Goal: Use online tool/utility: Utilize a website feature to perform a specific function

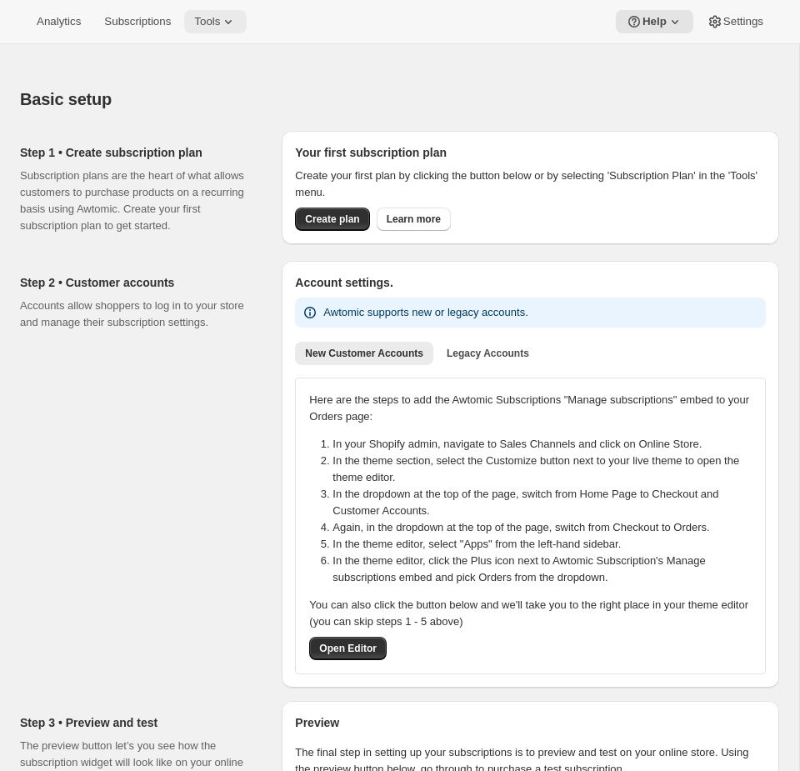
click at [220, 22] on span "Tools" at bounding box center [207, 21] width 26 height 13
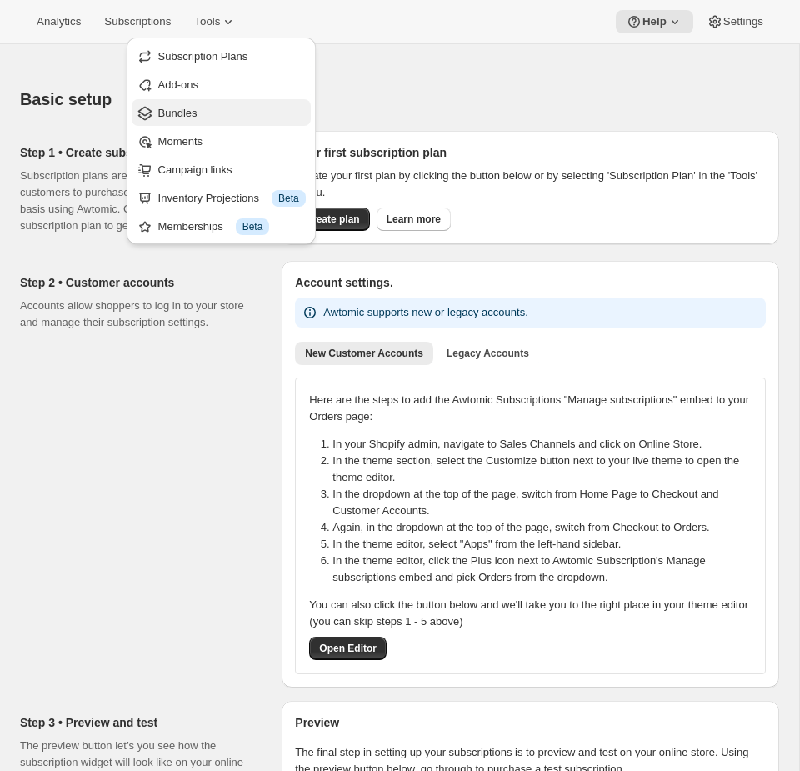
click at [240, 109] on span "Bundles" at bounding box center [231, 113] width 147 height 17
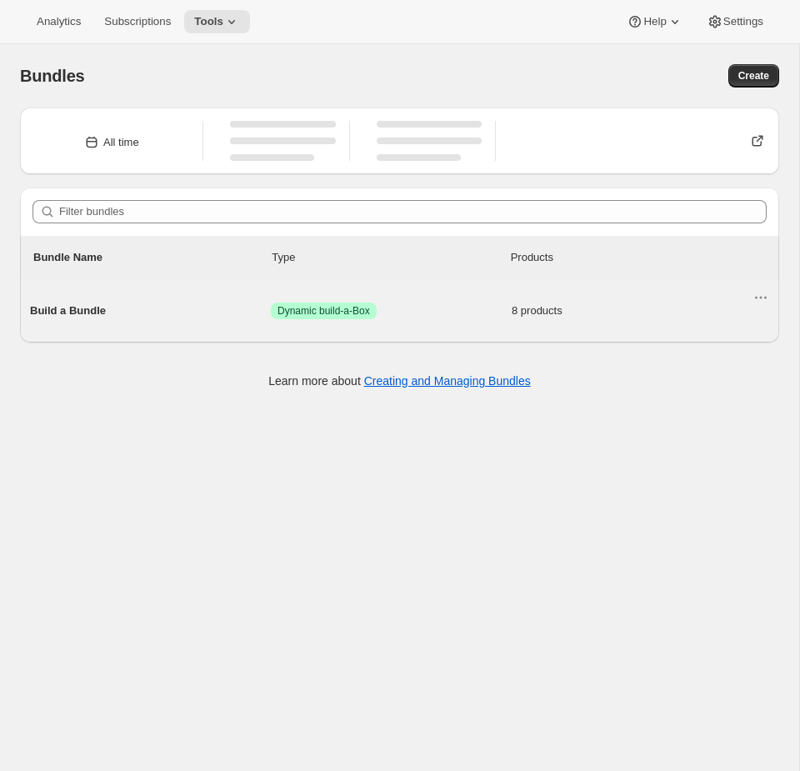
click at [399, 308] on span "Success Dynamic build-a-Box" at bounding box center [391, 310] width 241 height 17
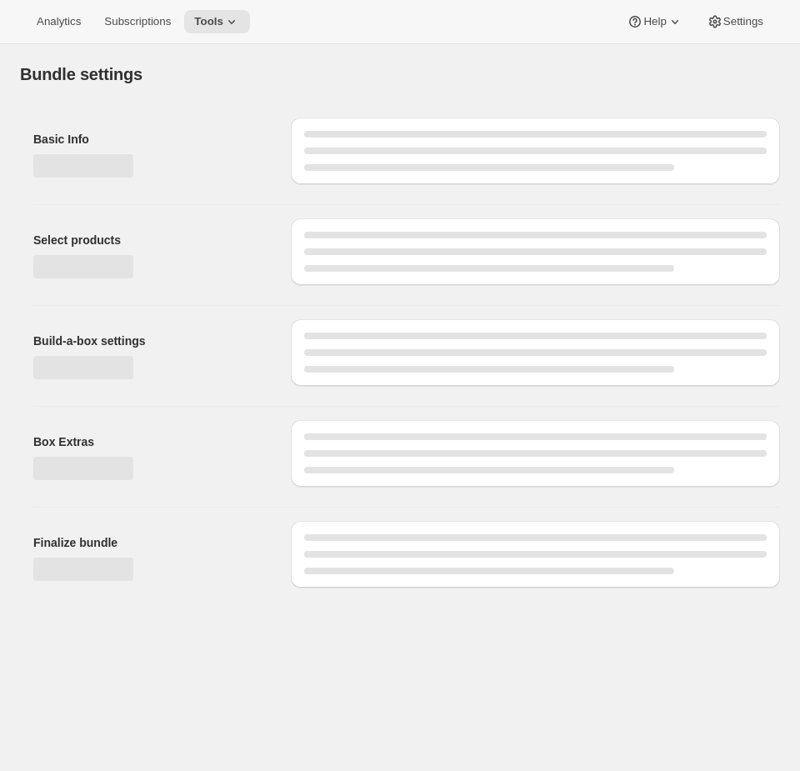
type input "Build a Bundle"
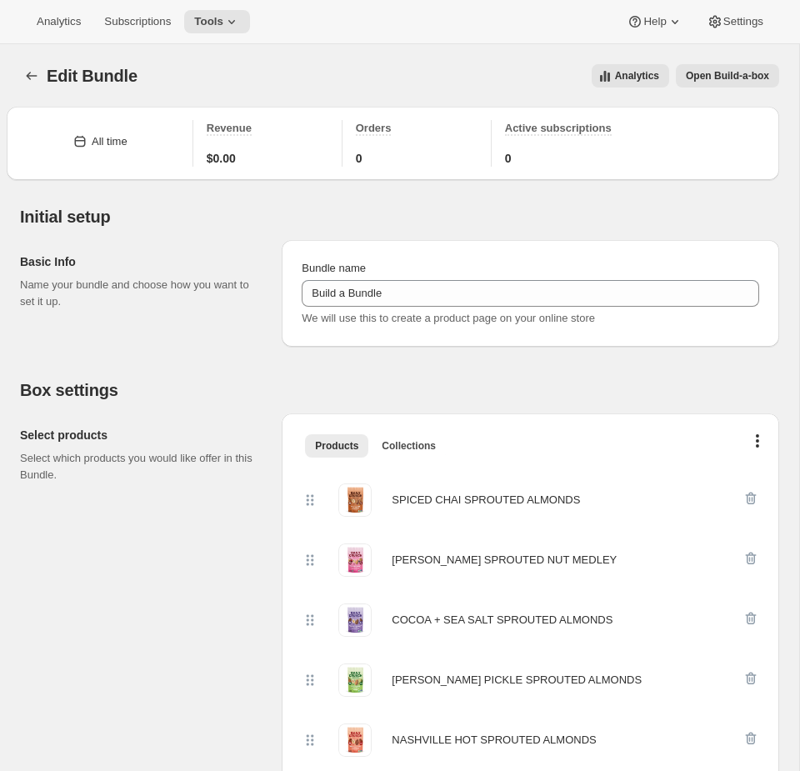
click at [703, 77] on span "Open Build-a-box" at bounding box center [727, 75] width 83 height 13
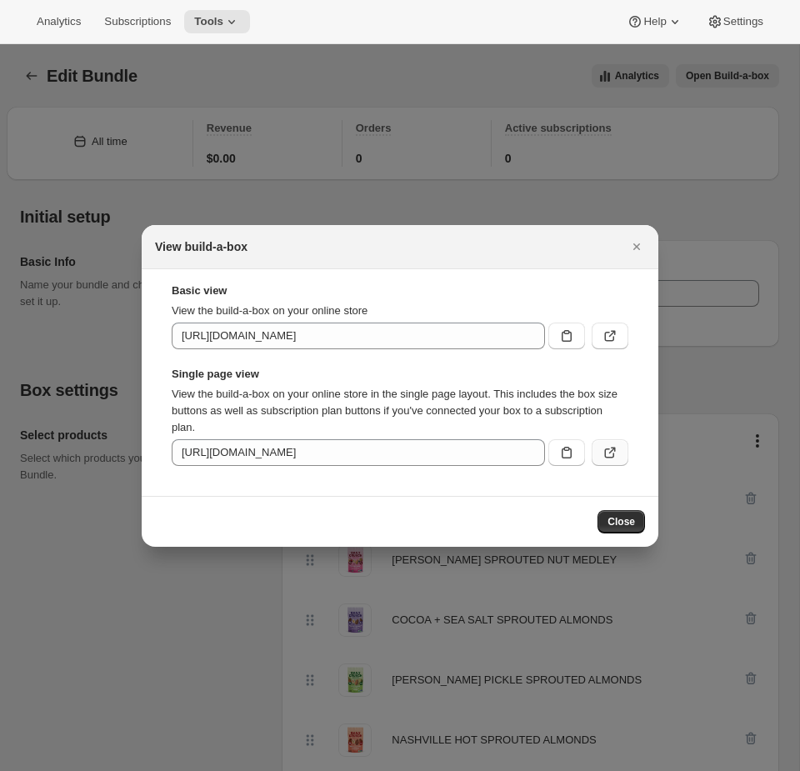
click at [618, 454] on button ":r3f:" at bounding box center [610, 452] width 37 height 27
